Goal: Information Seeking & Learning: Learn about a topic

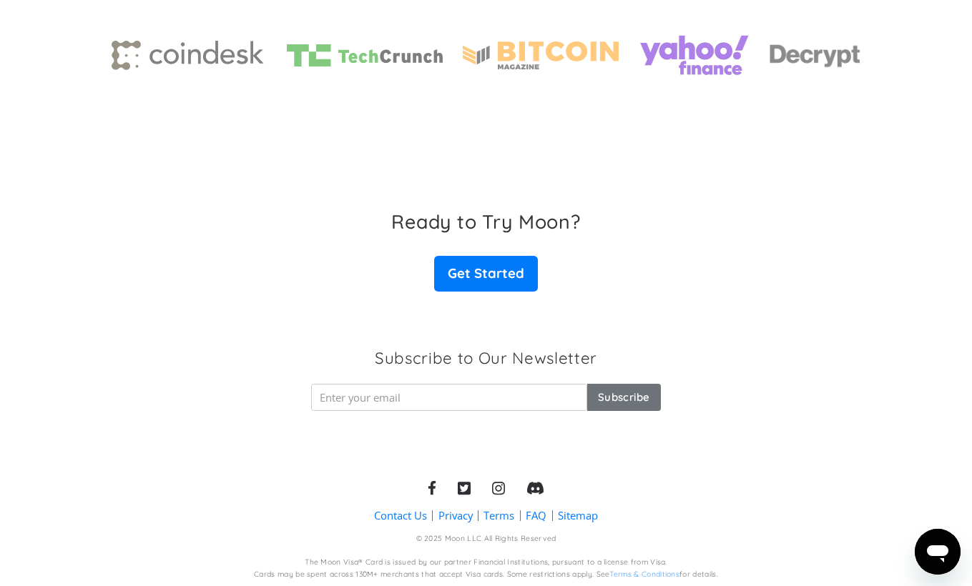
scroll to position [2209, 0]
click at [646, 272] on div "Ready to Try Moon? Get Started" at bounding box center [486, 252] width 972 height 82
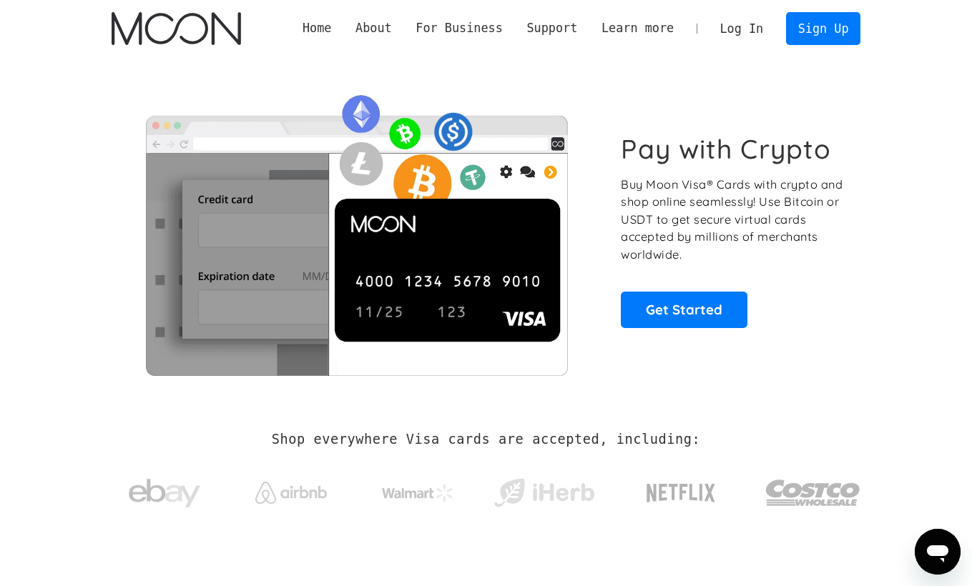
scroll to position [0, 0]
click at [739, 30] on link "Log In" at bounding box center [741, 28] width 67 height 31
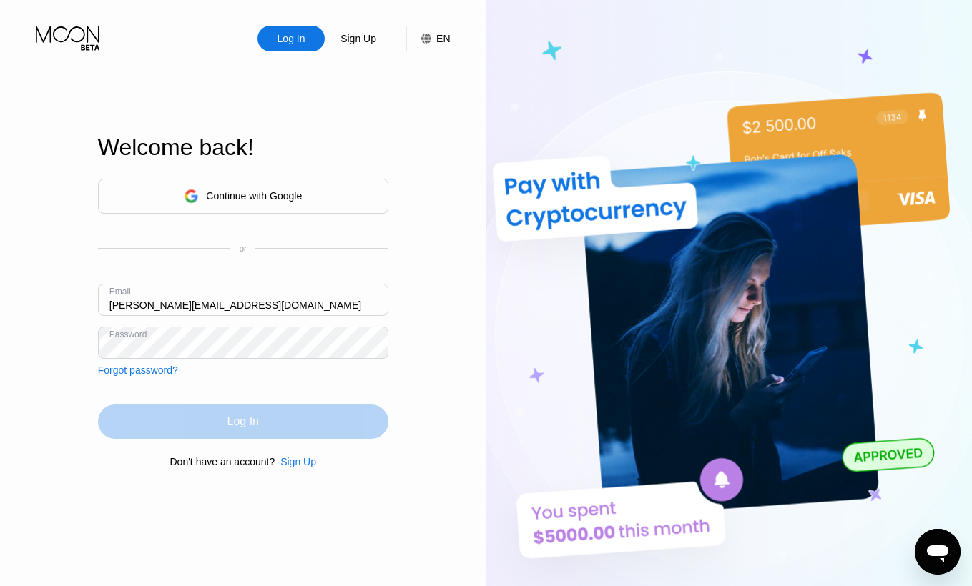
click at [274, 424] on div "Log In" at bounding box center [243, 422] width 290 height 34
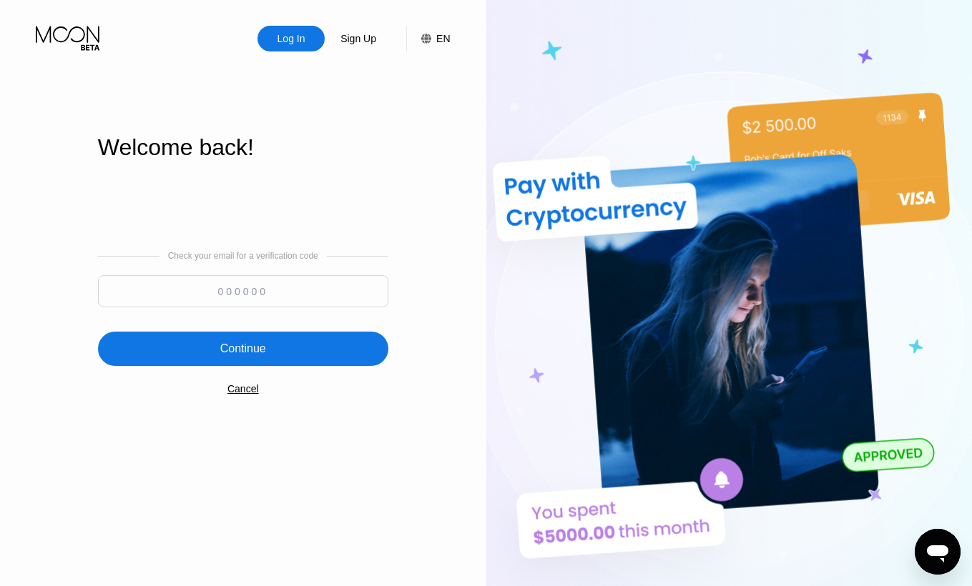
click at [268, 298] on input at bounding box center [243, 291] width 290 height 32
type input "279119"
click at [252, 356] on div "Continue" at bounding box center [243, 349] width 46 height 14
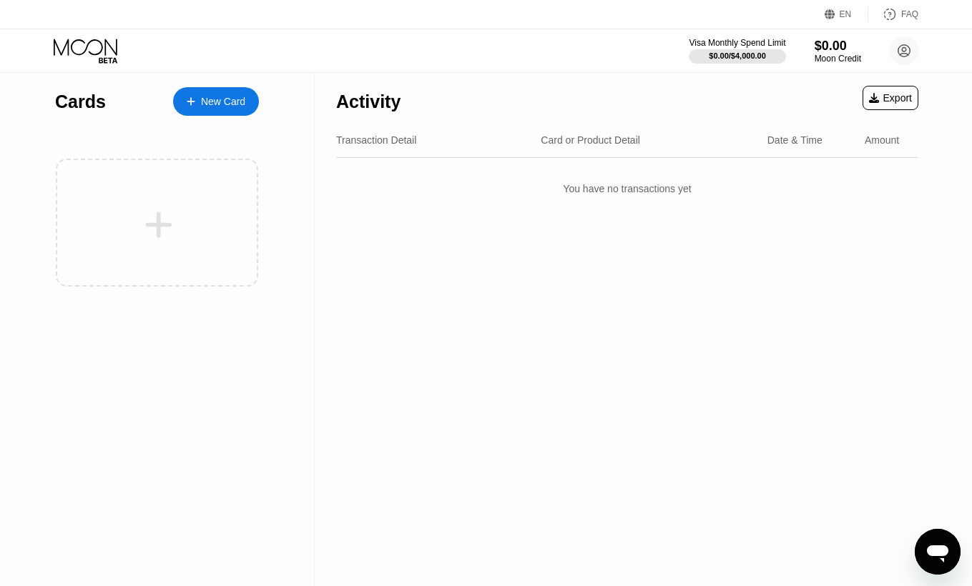
click at [839, 16] on div "EN" at bounding box center [831, 14] width 14 height 14
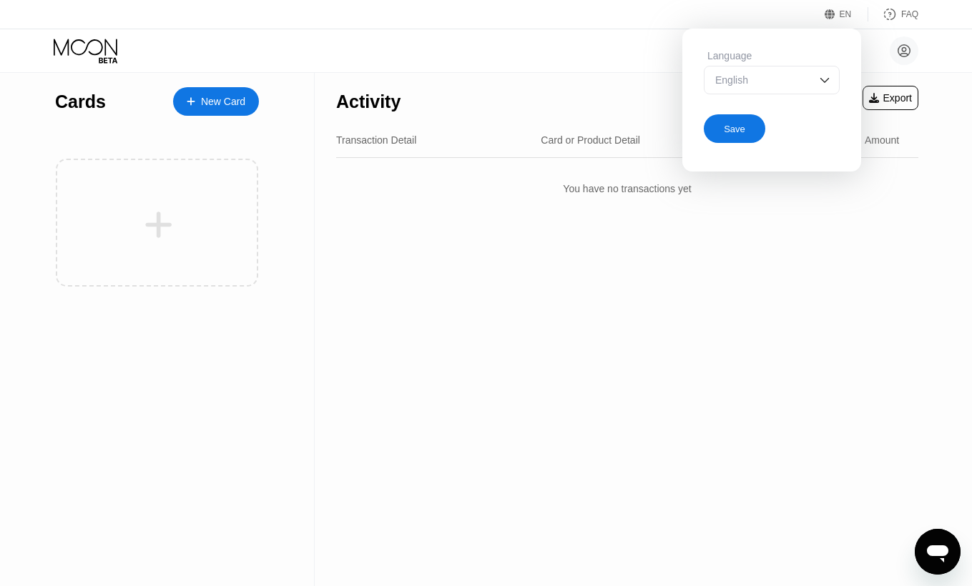
click at [908, 20] on div "FAQ" at bounding box center [893, 14] width 50 height 14
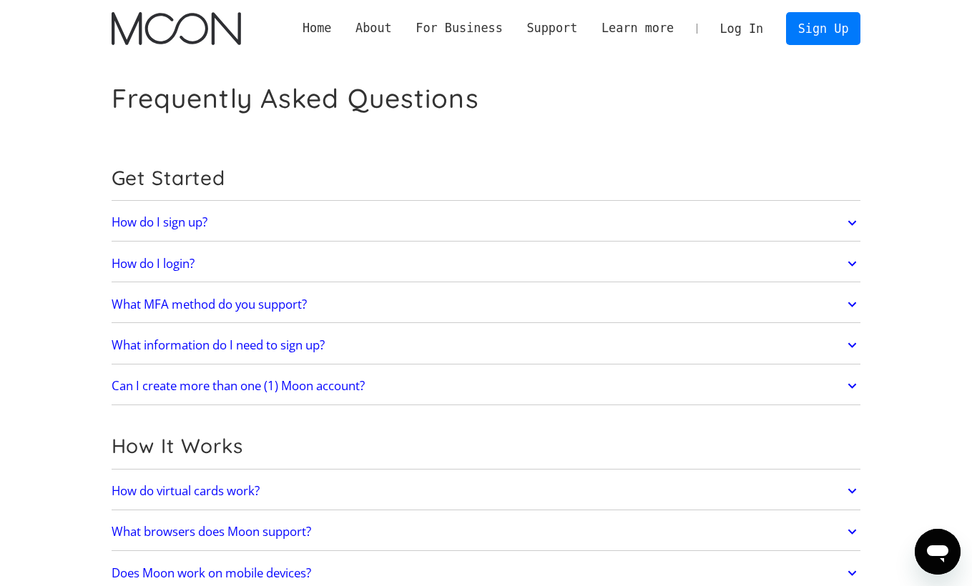
click at [218, 307] on h2 "What MFA method do you support?" at bounding box center [209, 304] width 195 height 14
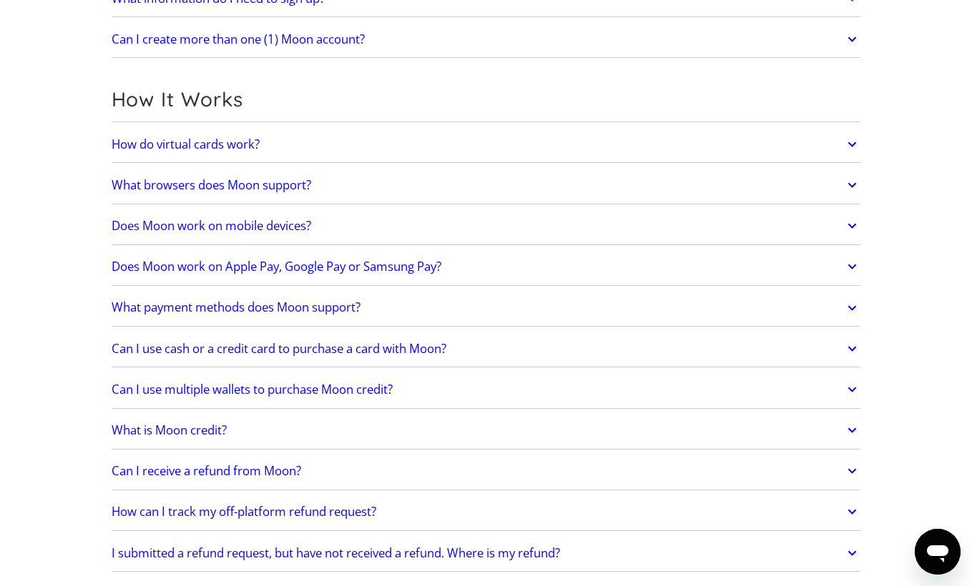
scroll to position [387, 0]
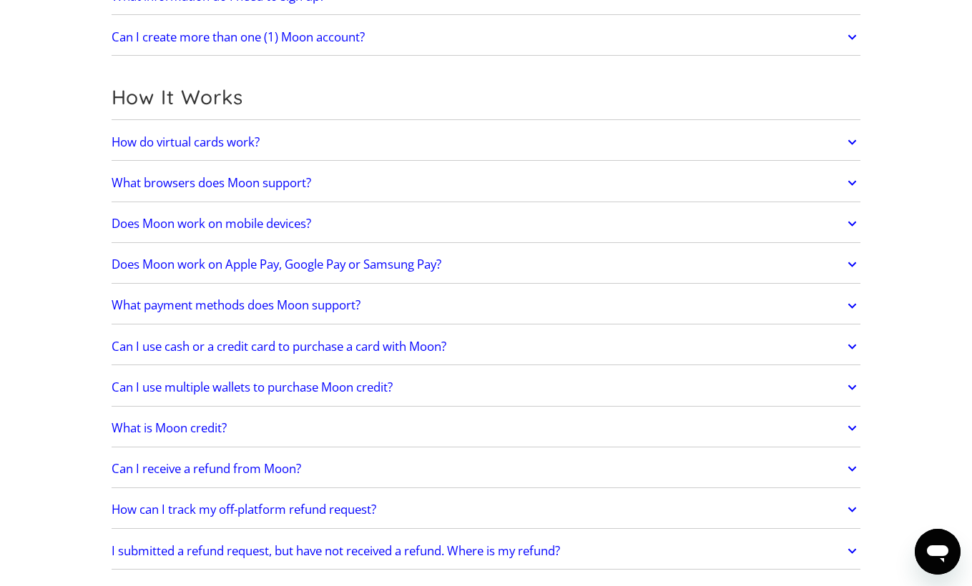
click at [212, 262] on h2 "Does Moon work on Apple Pay, Google Pay or Samsung Pay?" at bounding box center [277, 264] width 330 height 14
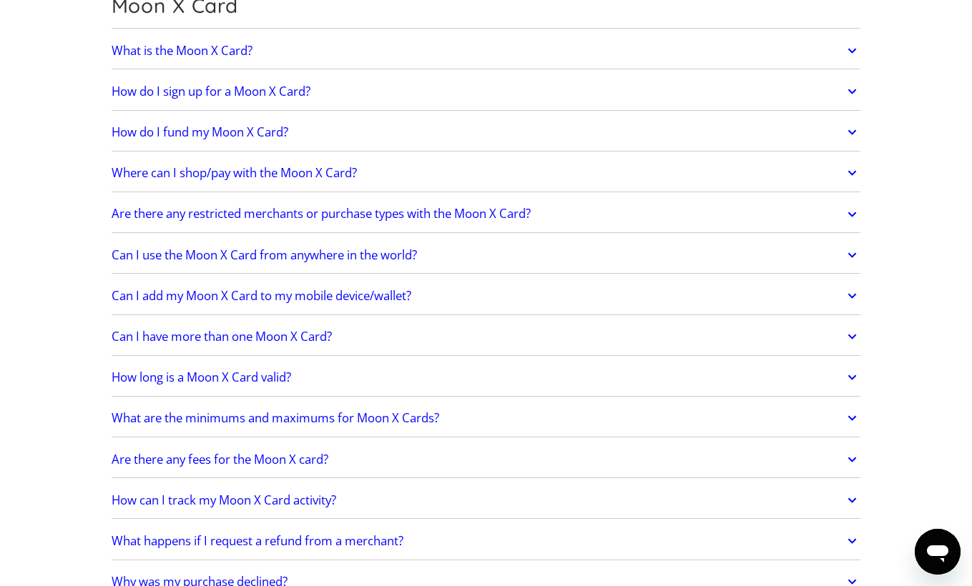
scroll to position [1160, 0]
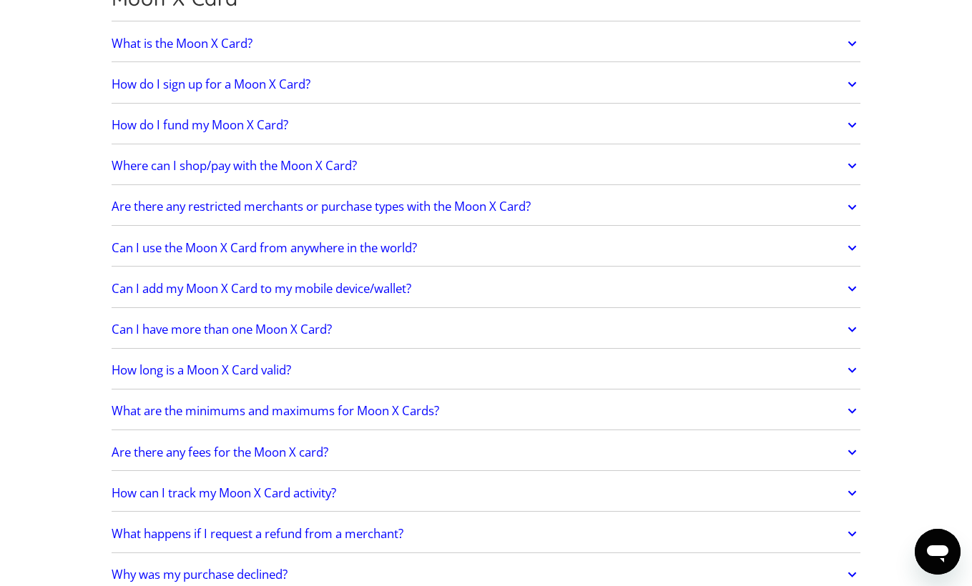
click at [150, 452] on h2 "Are there any fees for the Moon X card?" at bounding box center [220, 452] width 217 height 14
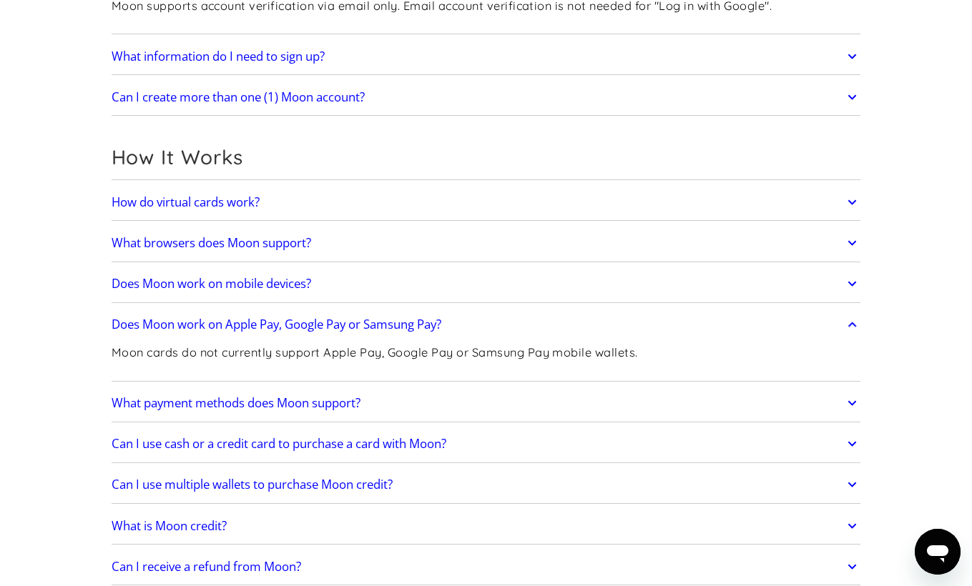
scroll to position [332, 0]
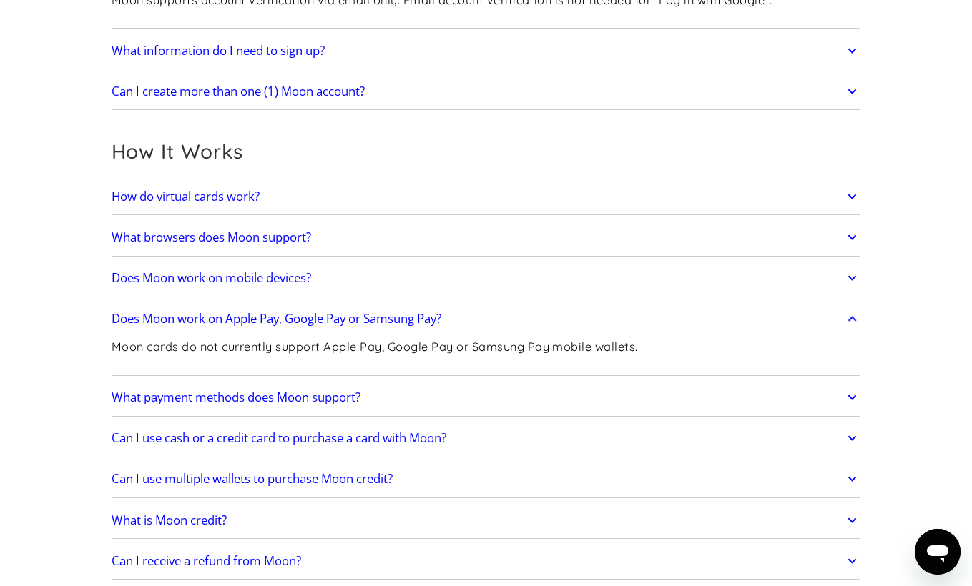
click at [154, 198] on h2 "How do virtual cards work?" at bounding box center [186, 196] width 148 height 14
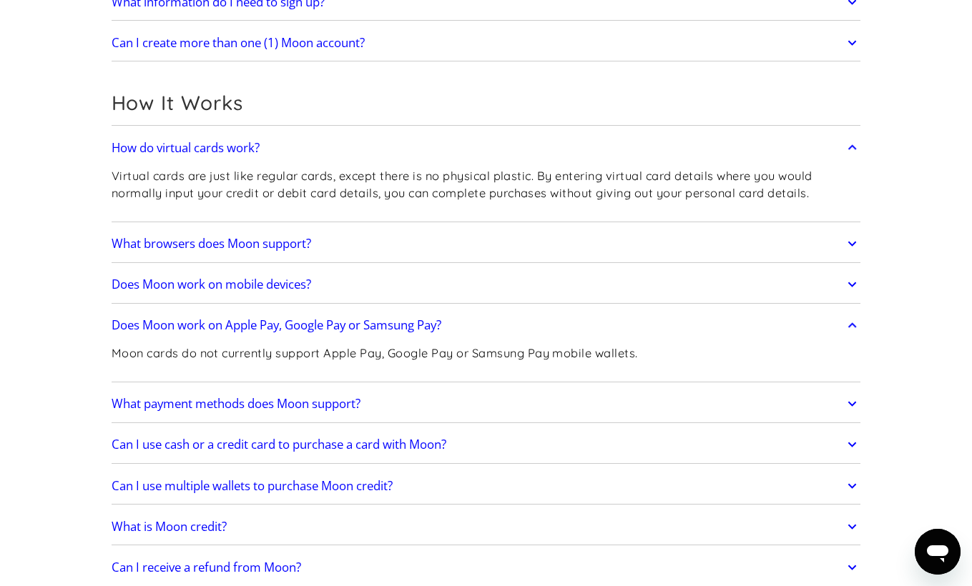
scroll to position [402, 0]
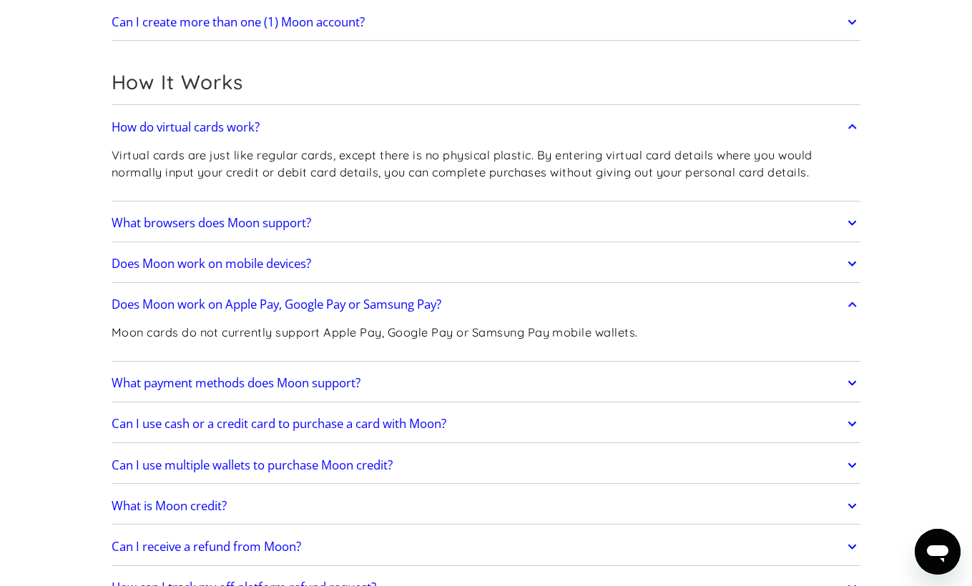
click at [127, 223] on h2 "What browsers does Moon support?" at bounding box center [211, 223] width 199 height 14
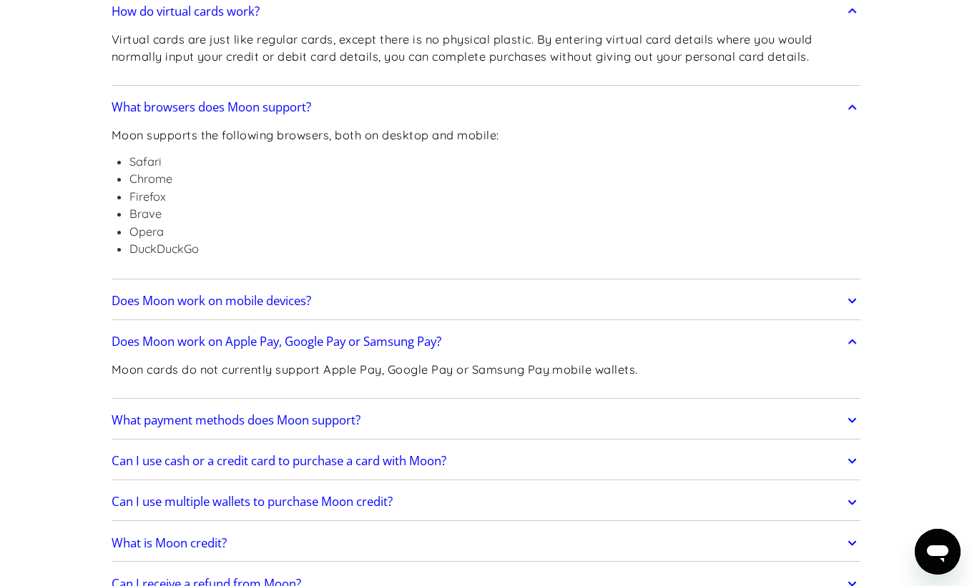
scroll to position [521, 0]
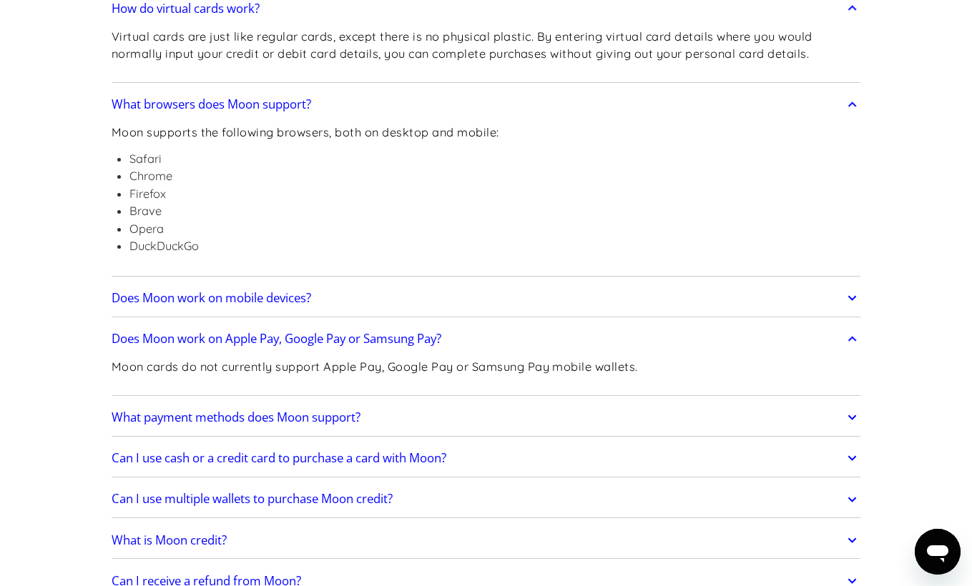
click at [164, 297] on h2 "Does Moon work on mobile devices?" at bounding box center [211, 298] width 199 height 14
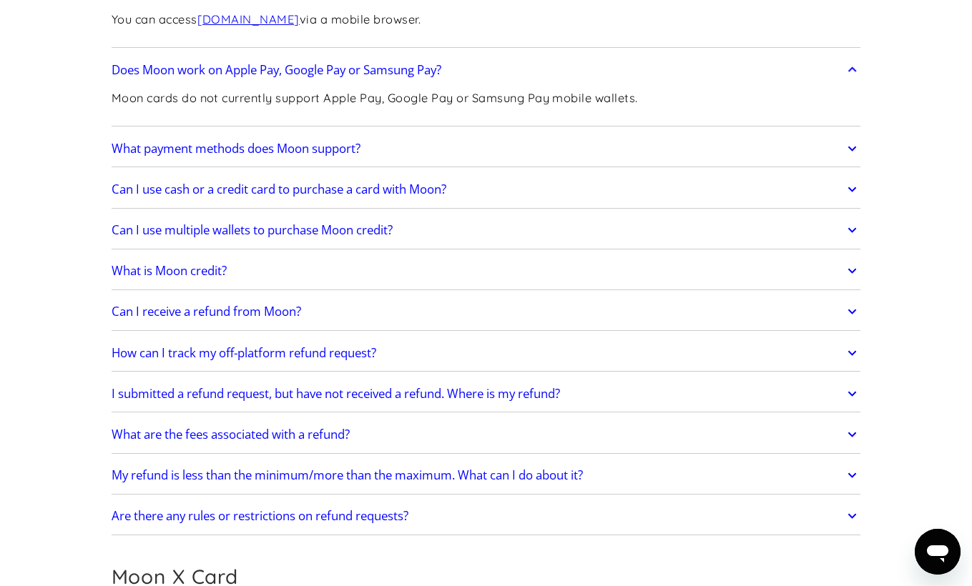
scroll to position [828, 0]
click at [187, 141] on h2 "What payment methods does Moon support?" at bounding box center [236, 148] width 249 height 14
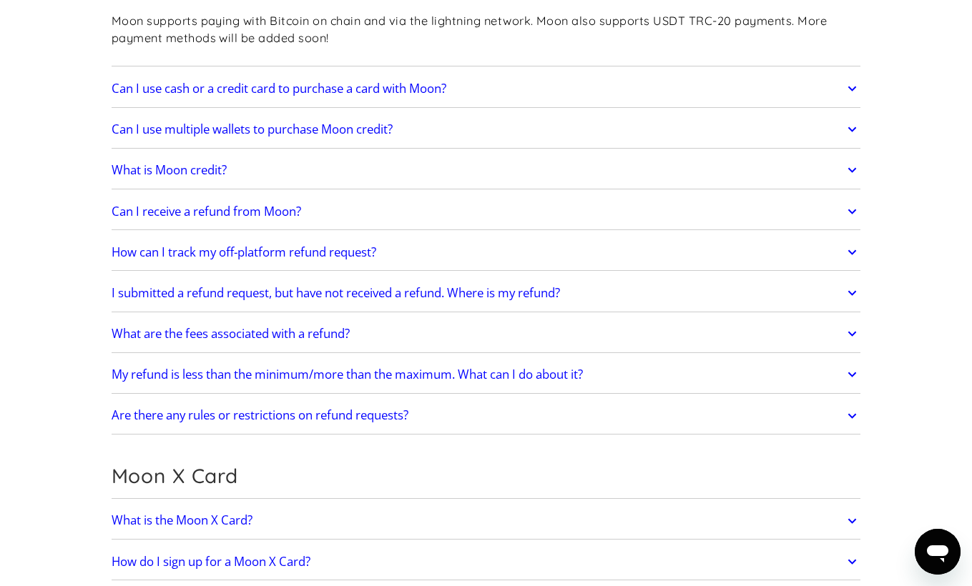
scroll to position [987, 0]
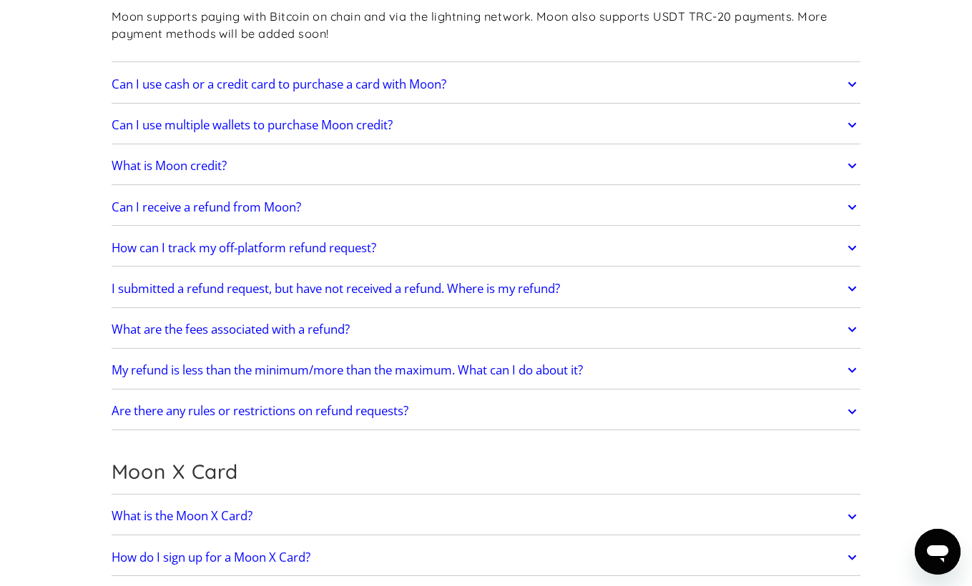
click at [207, 160] on h2 "What is Moon credit?" at bounding box center [169, 166] width 115 height 14
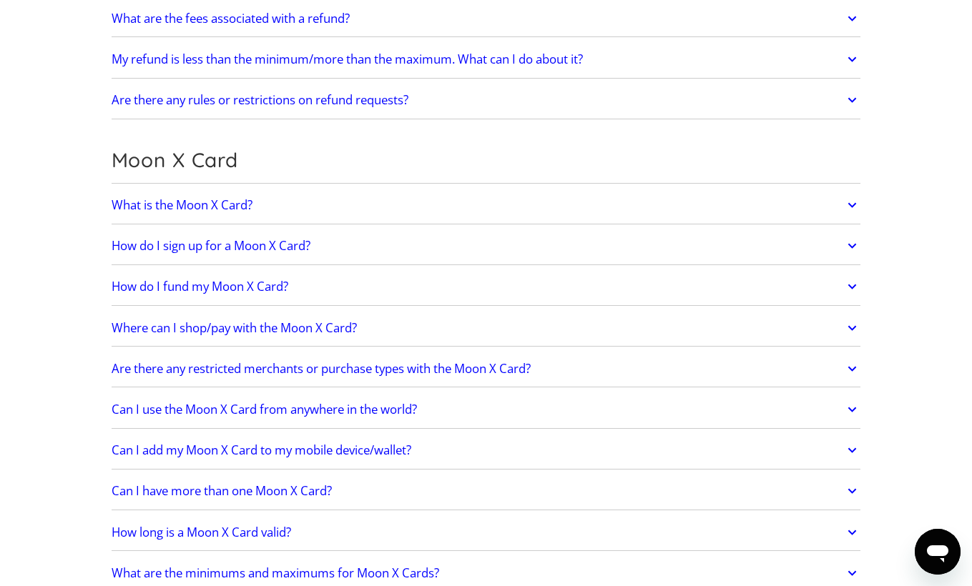
scroll to position [1341, 0]
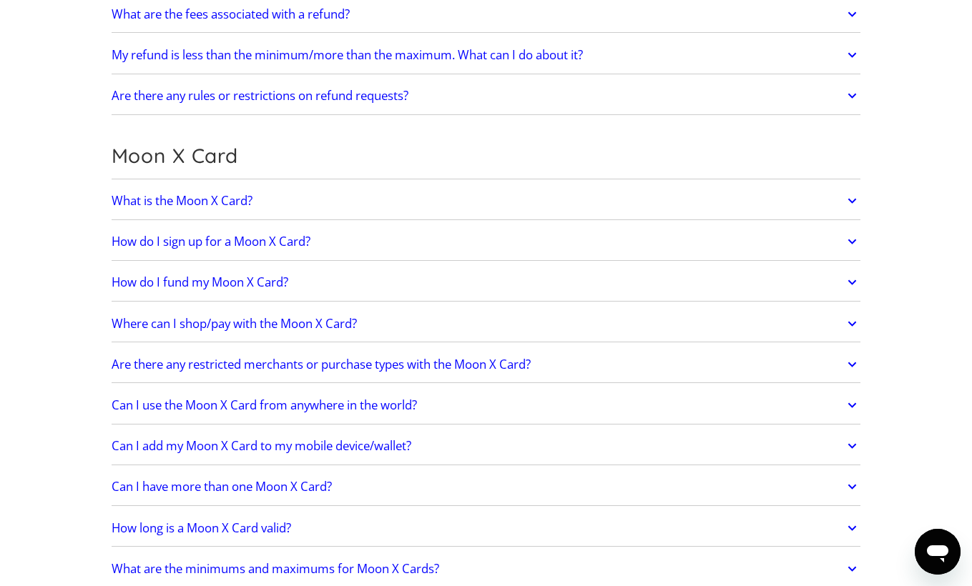
click at [183, 195] on h2 "What is the Moon X Card?" at bounding box center [182, 201] width 141 height 14
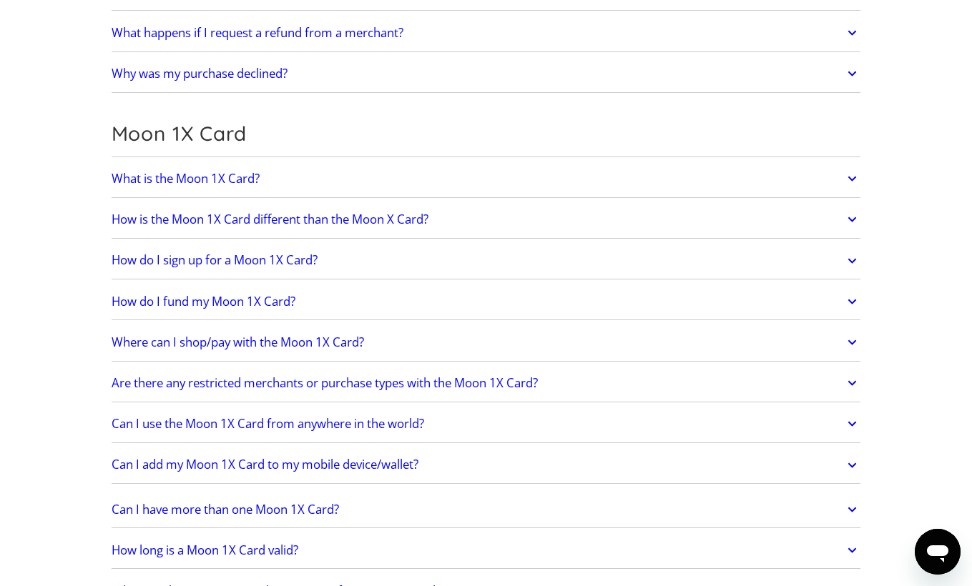
scroll to position [2085, 0]
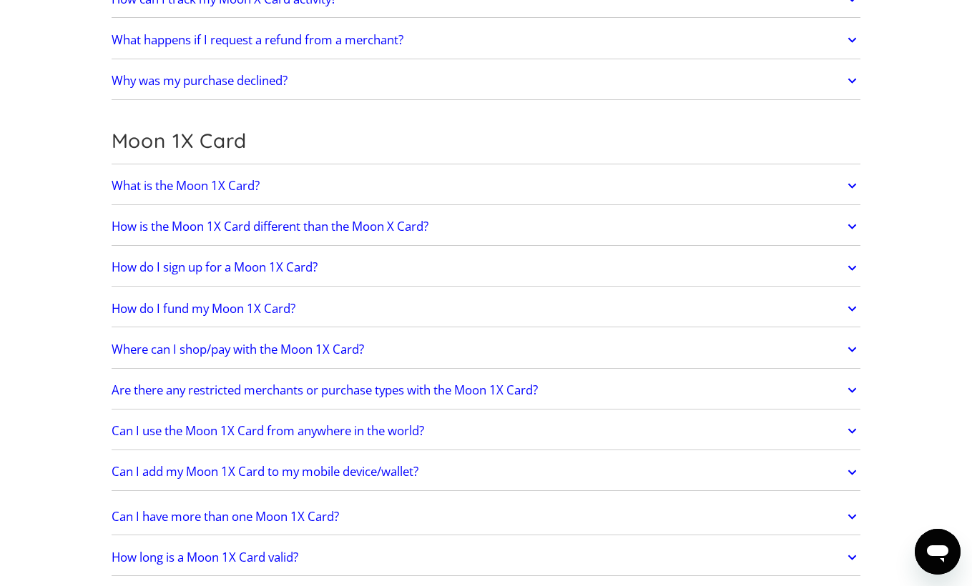
click at [203, 179] on h2 "What is the Moon 1X Card?" at bounding box center [186, 186] width 148 height 14
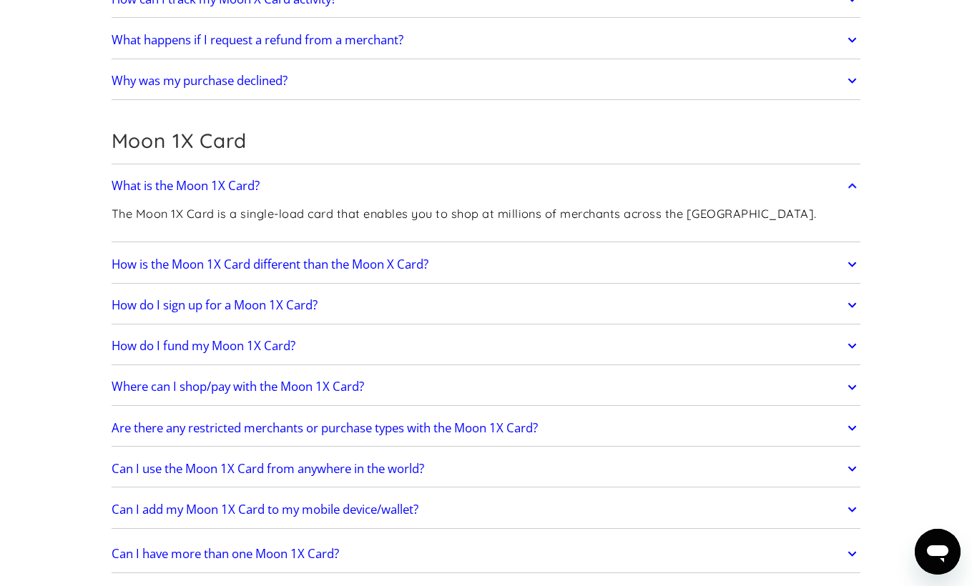
click at [176, 462] on h2 "Can I use the Moon 1X Card from anywhere in the world?" at bounding box center [268, 469] width 312 height 14
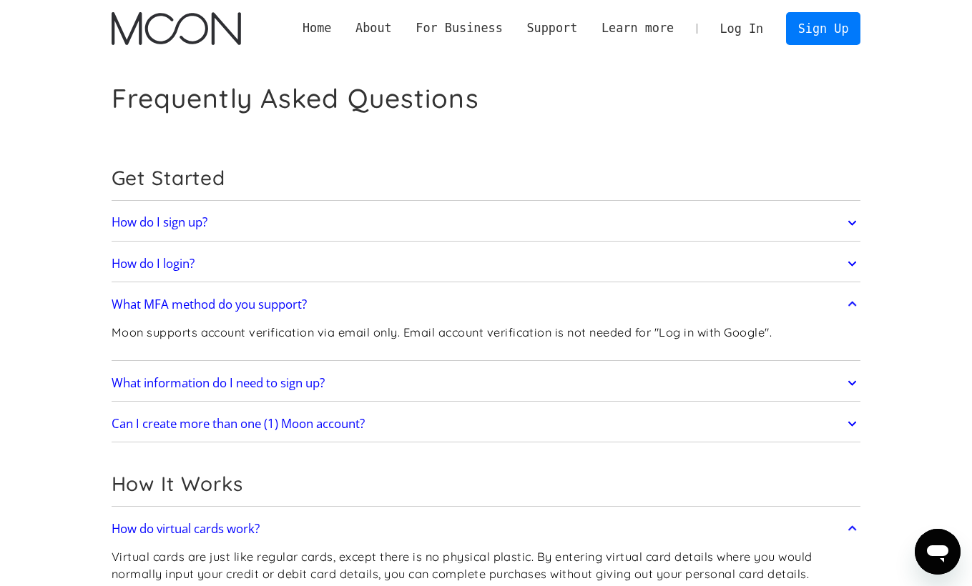
scroll to position [0, 0]
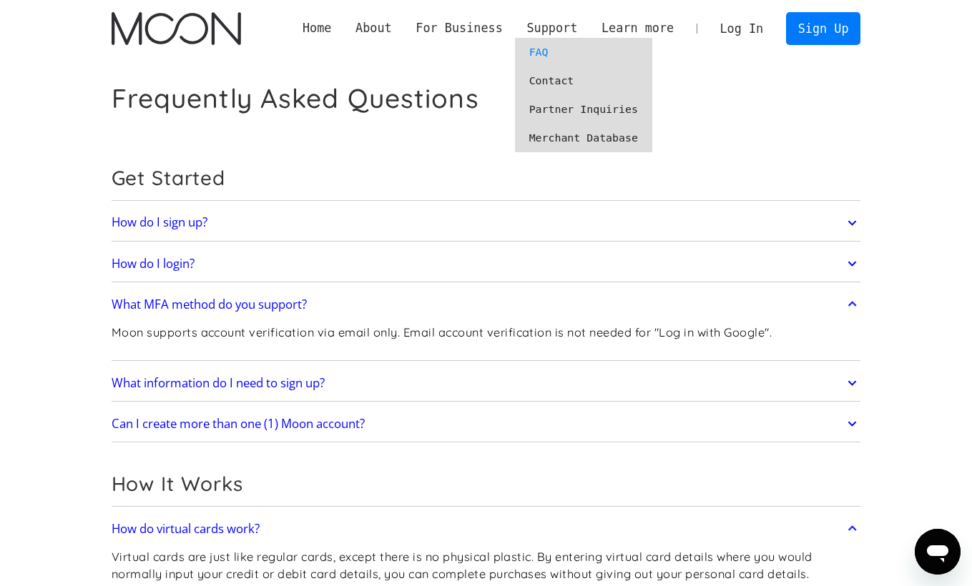
click at [568, 138] on link "Merchant Database" at bounding box center [583, 138] width 137 height 29
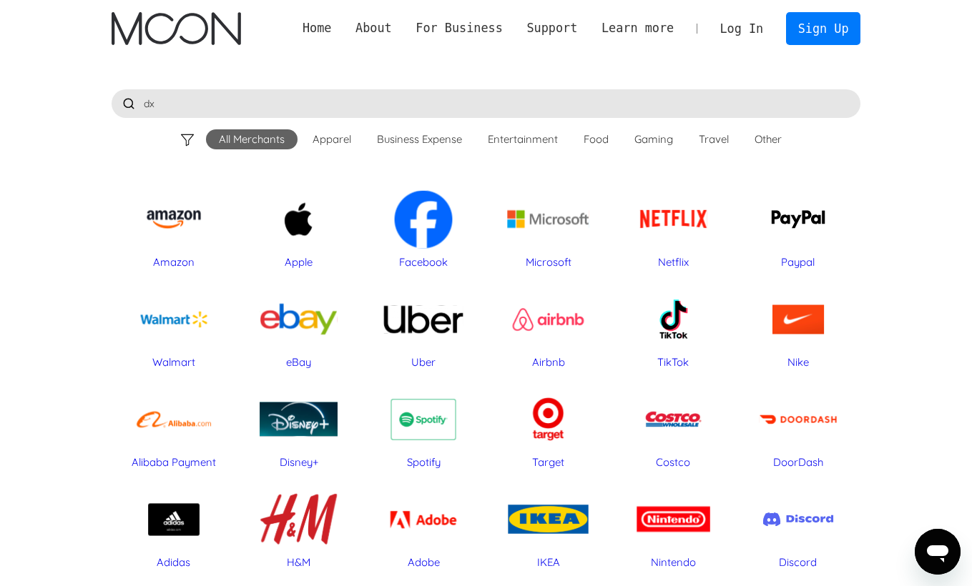
click at [129, 101] on div at bounding box center [128, 103] width 29 height 29
click at [189, 104] on input "dx" at bounding box center [486, 103] width 749 height 29
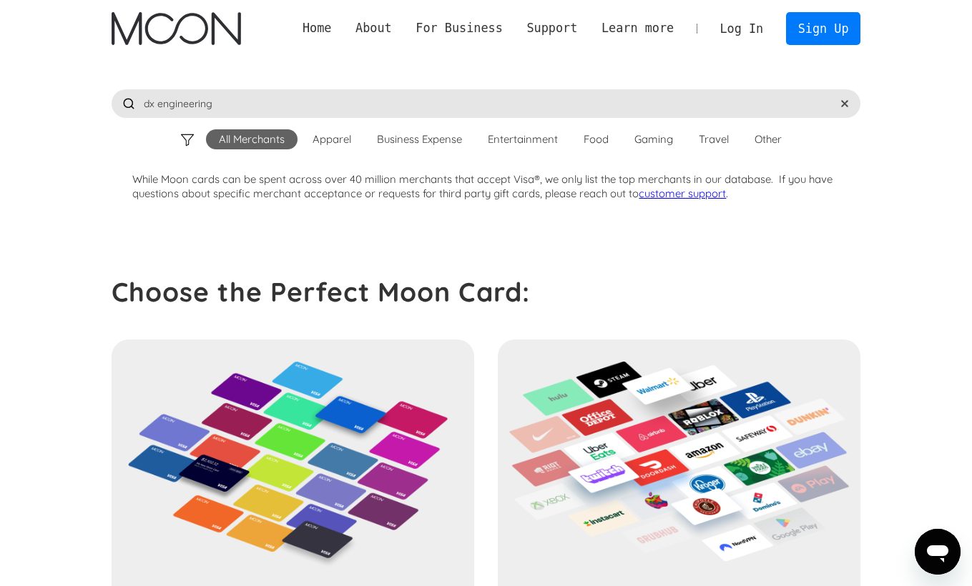
click at [231, 103] on input "dx engineering" at bounding box center [486, 103] width 749 height 29
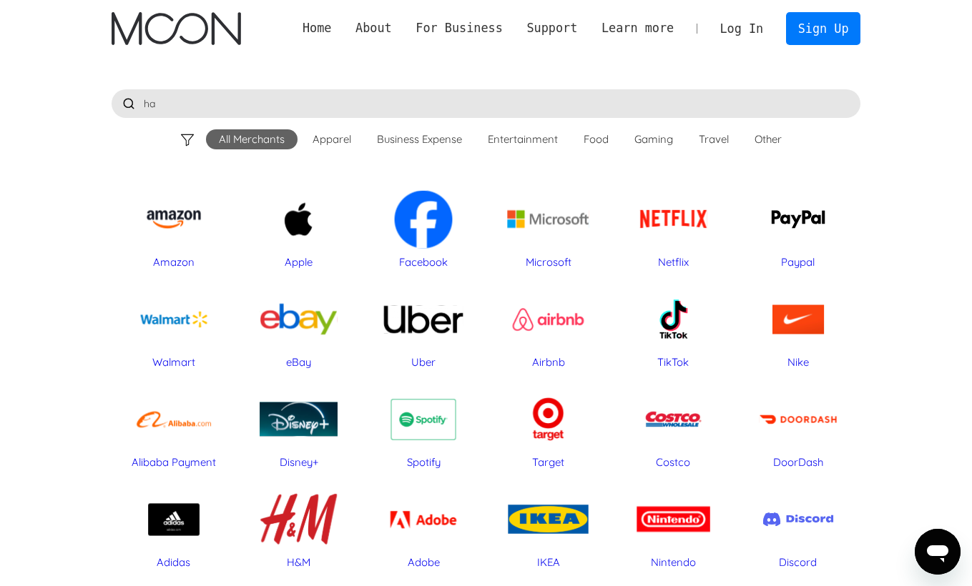
type input "h"
type input "g"
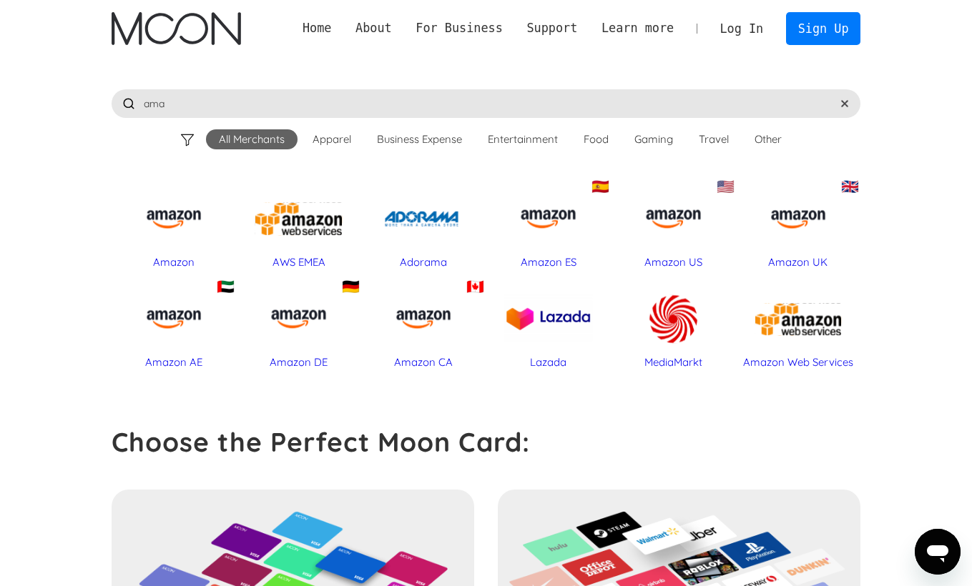
type input "ama"
click at [169, 215] on div "Amazon" at bounding box center [174, 218] width 111 height 71
click at [678, 217] on div "🇺🇸 Amazon US" at bounding box center [673, 218] width 111 height 71
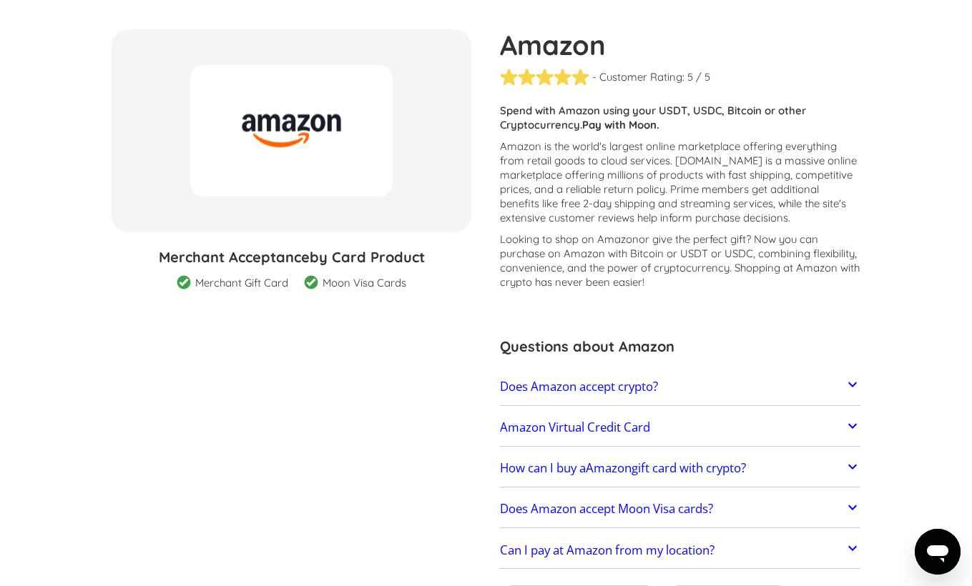
scroll to position [122, 0]
click at [563, 387] on h2 "Does Amazon accept crypto?" at bounding box center [579, 385] width 158 height 14
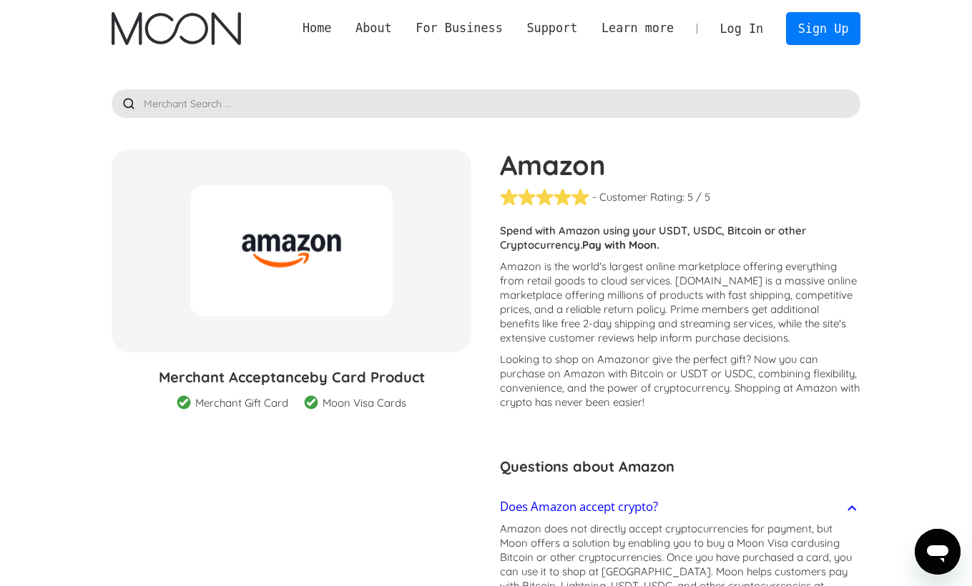
scroll to position [0, 0]
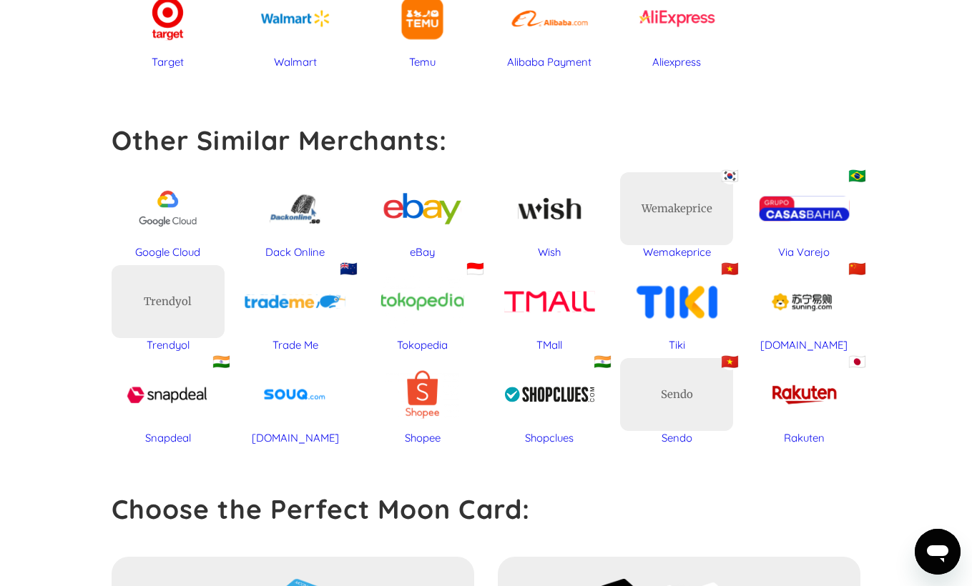
scroll to position [903, 0]
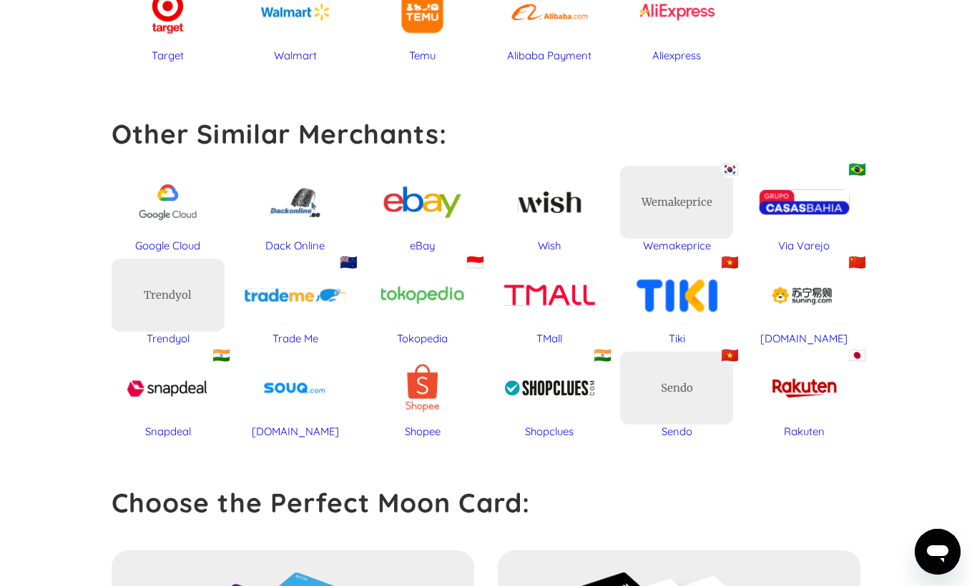
click at [429, 199] on div "eBay" at bounding box center [422, 203] width 113 height 74
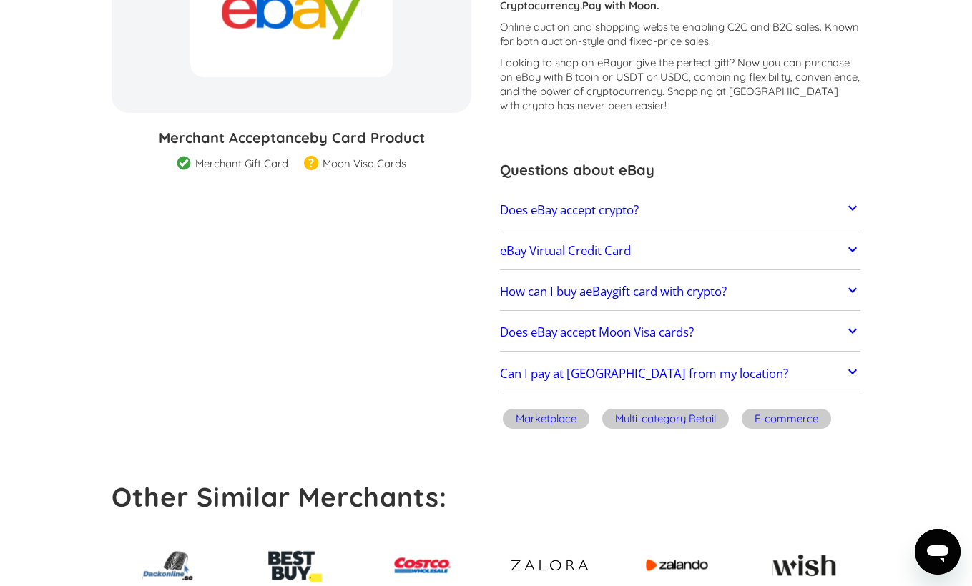
scroll to position [240, 0]
click at [551, 296] on h2 "How can I buy a eBay gift card with crypto?" at bounding box center [613, 291] width 227 height 14
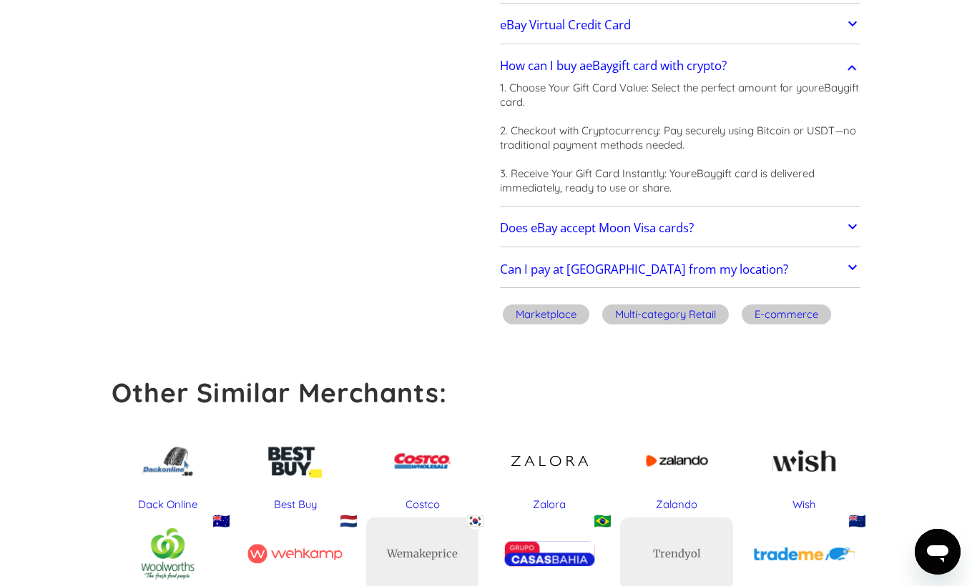
scroll to position [457, 0]
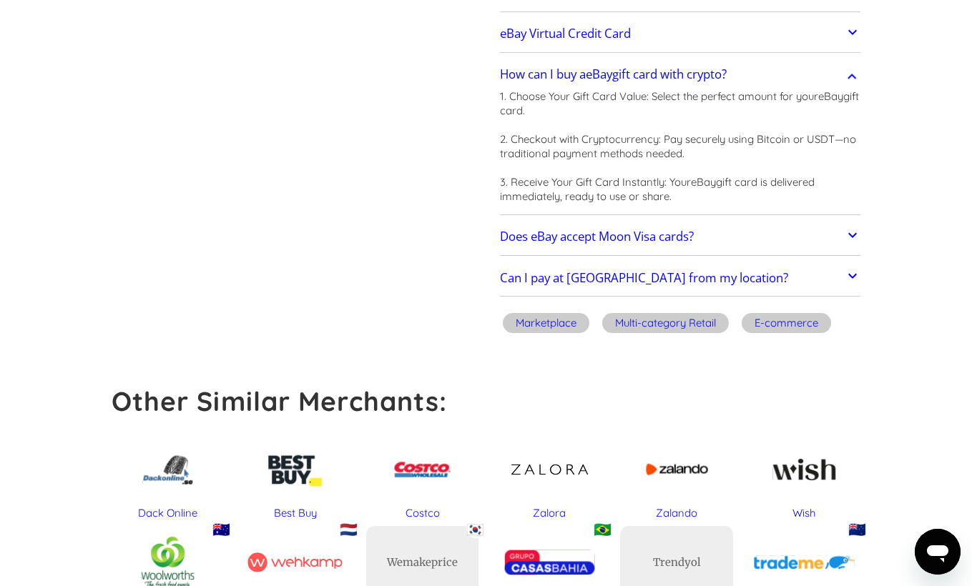
click at [571, 233] on h2 "Does eBay accept Moon Visa cards?" at bounding box center [597, 237] width 194 height 14
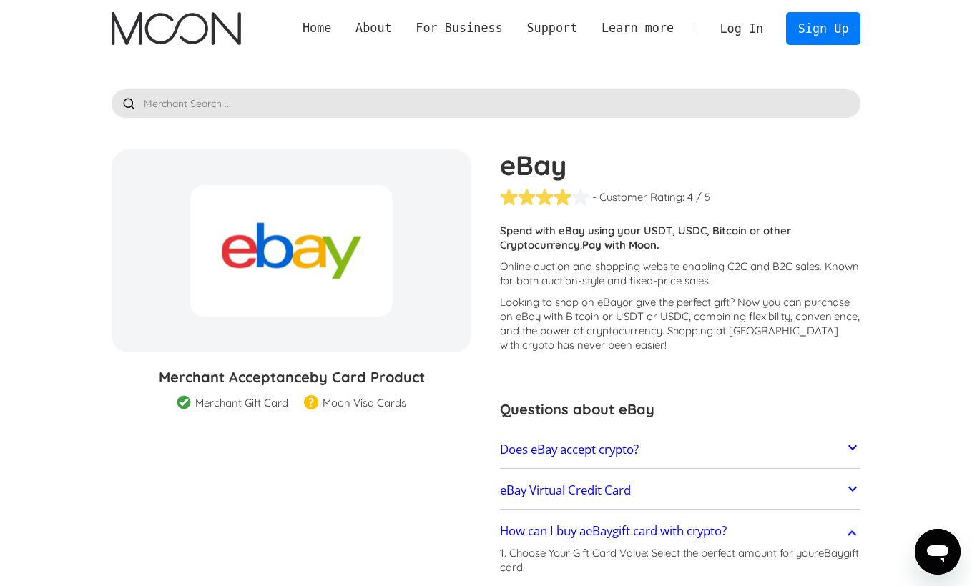
scroll to position [0, 0]
